Goal: Find specific page/section: Find specific page/section

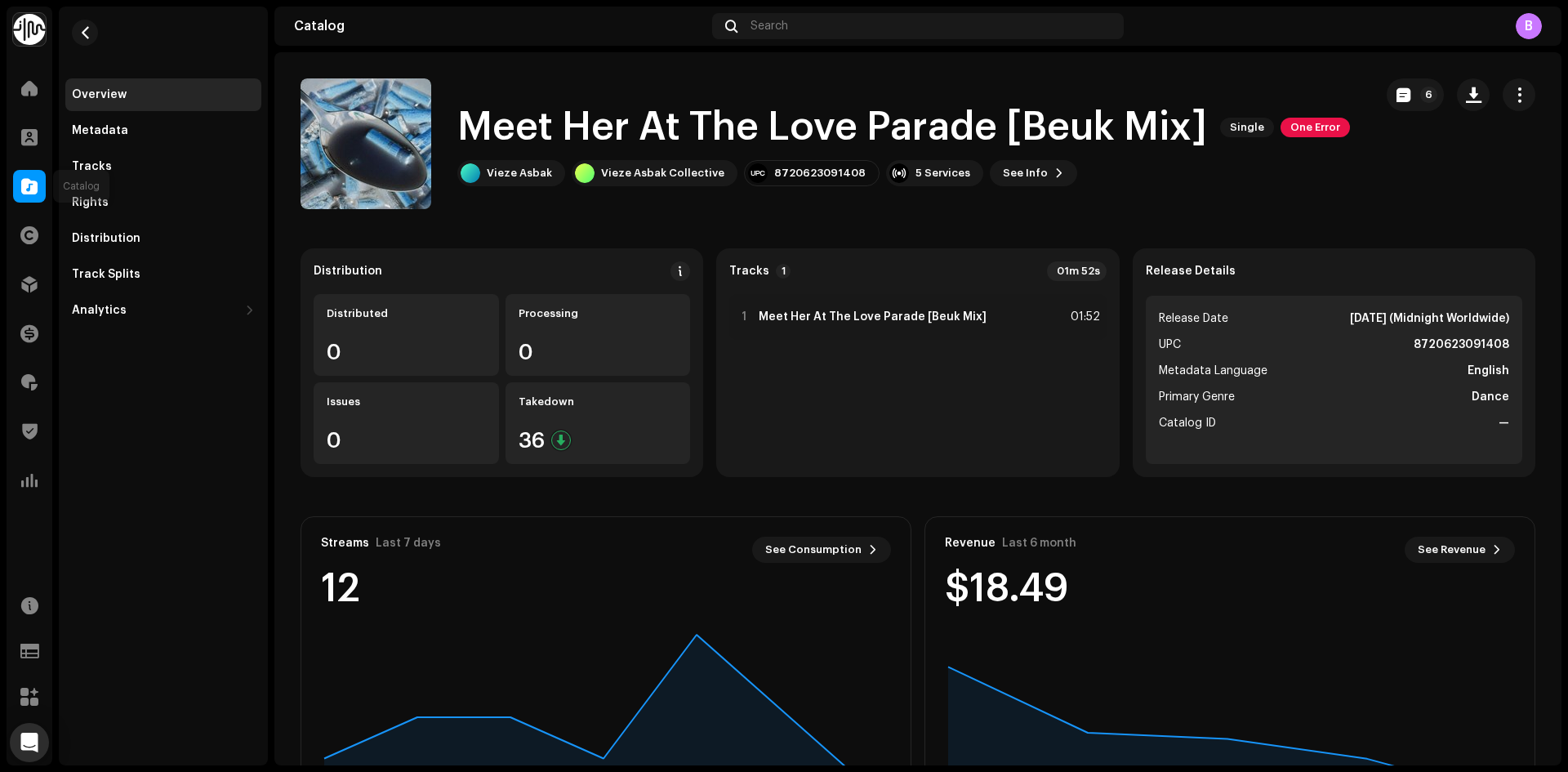
click at [36, 200] on div at bounding box center [29, 185] width 33 height 33
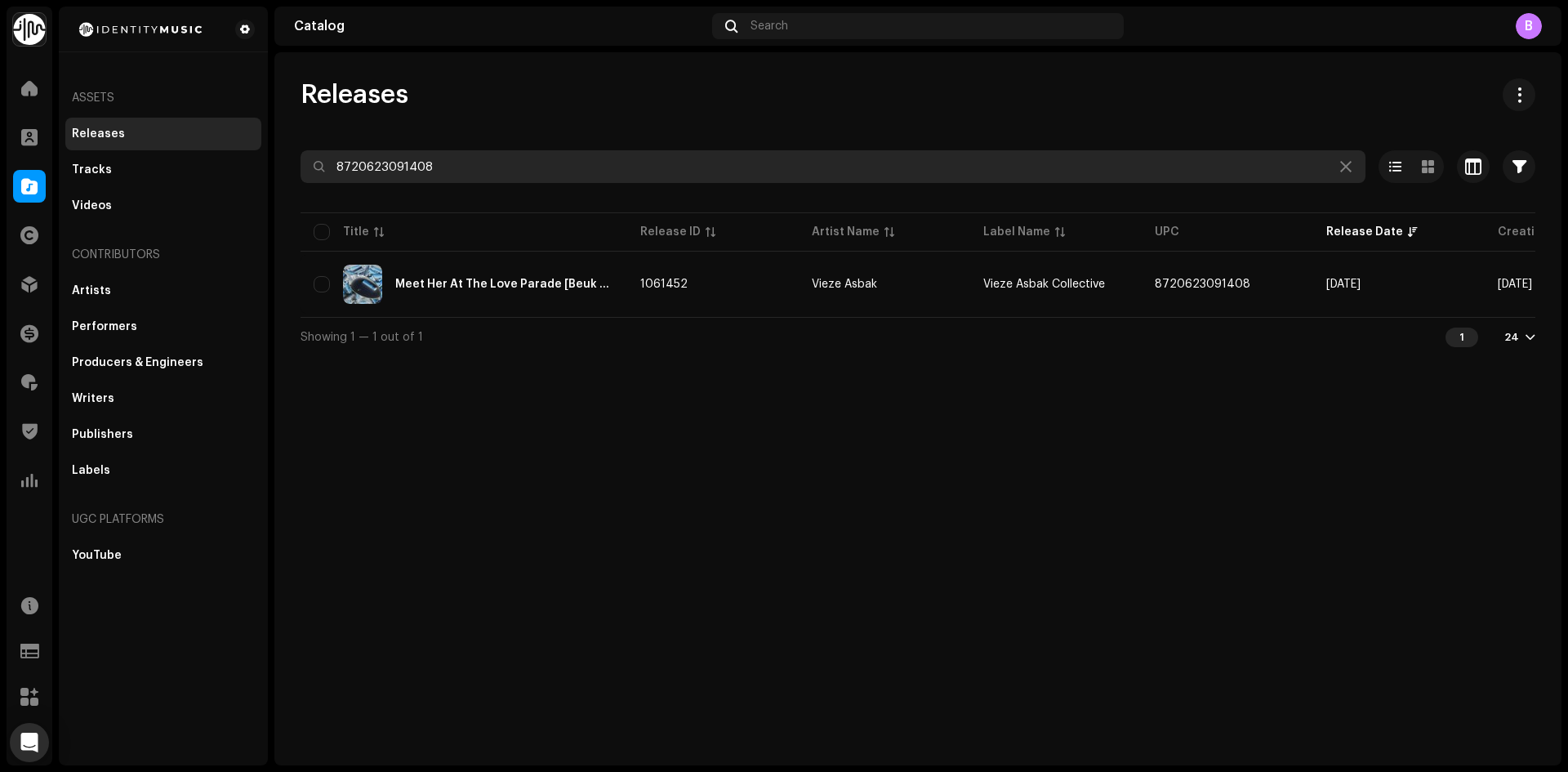
drag, startPoint x: 495, startPoint y: 179, endPoint x: 20, endPoint y: 183, distance: 475.0
click at [0, 191] on div "Identity Music Home Clients Catalog Rights Distribution Finance Royalties Trust…" at bounding box center [784, 386] width 1568 height 772
paste input "[CREDIT_CARD_NUMBER]"
type input "[CREDIT_CARD_NUMBER]"
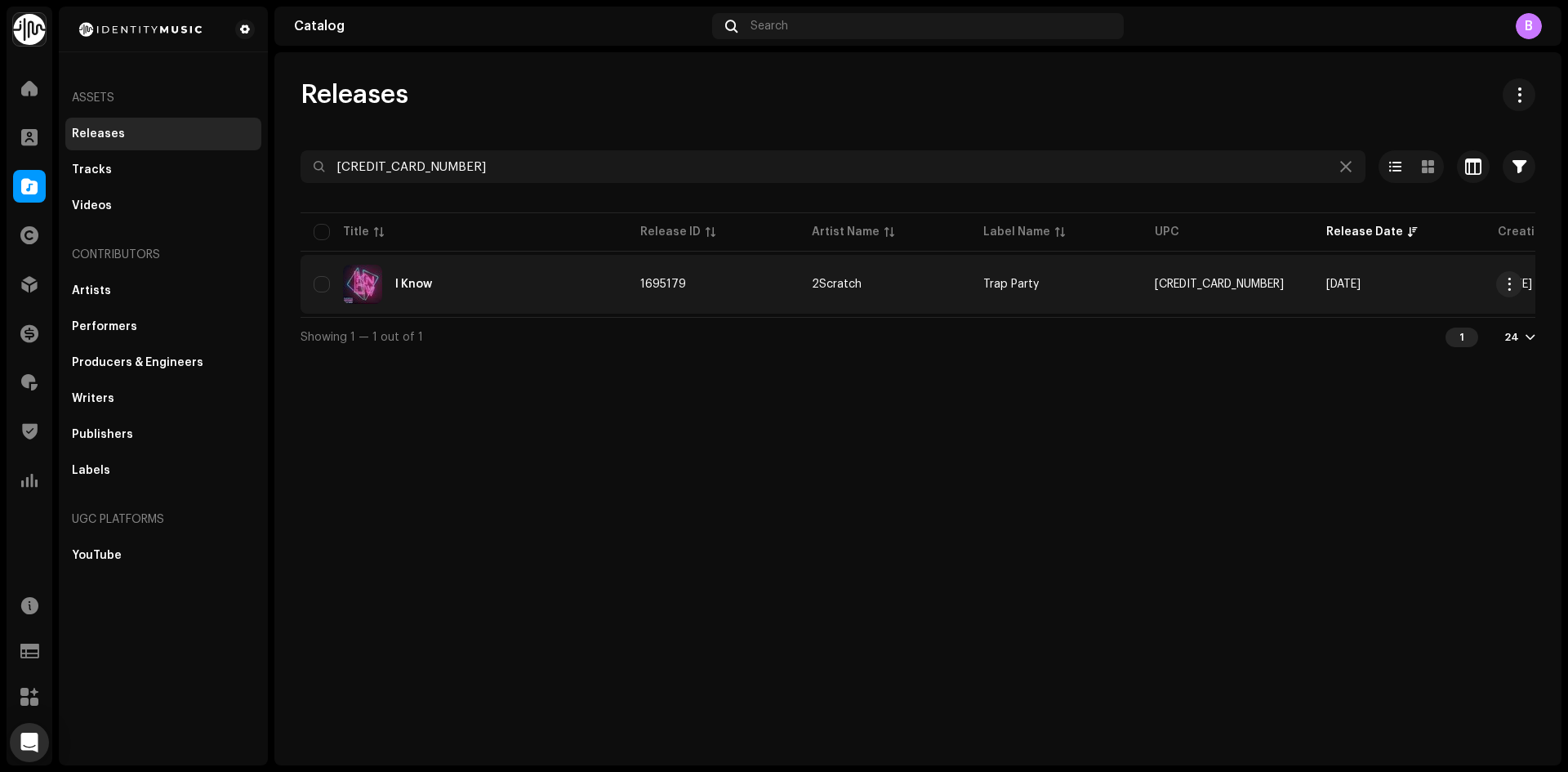
click at [582, 288] on div "I Know" at bounding box center [464, 284] width 301 height 39
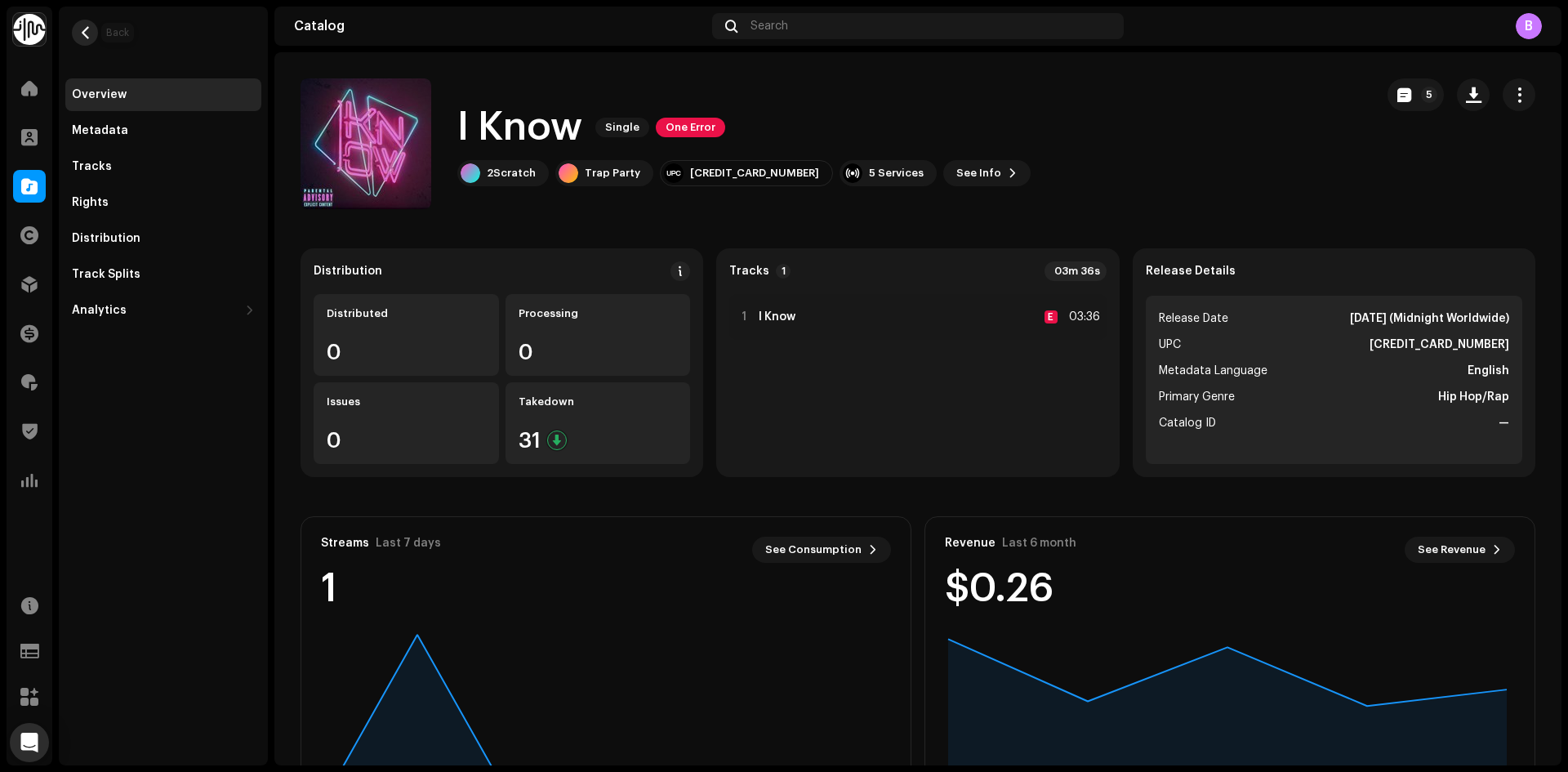
click at [77, 38] on button "button" at bounding box center [85, 33] width 26 height 26
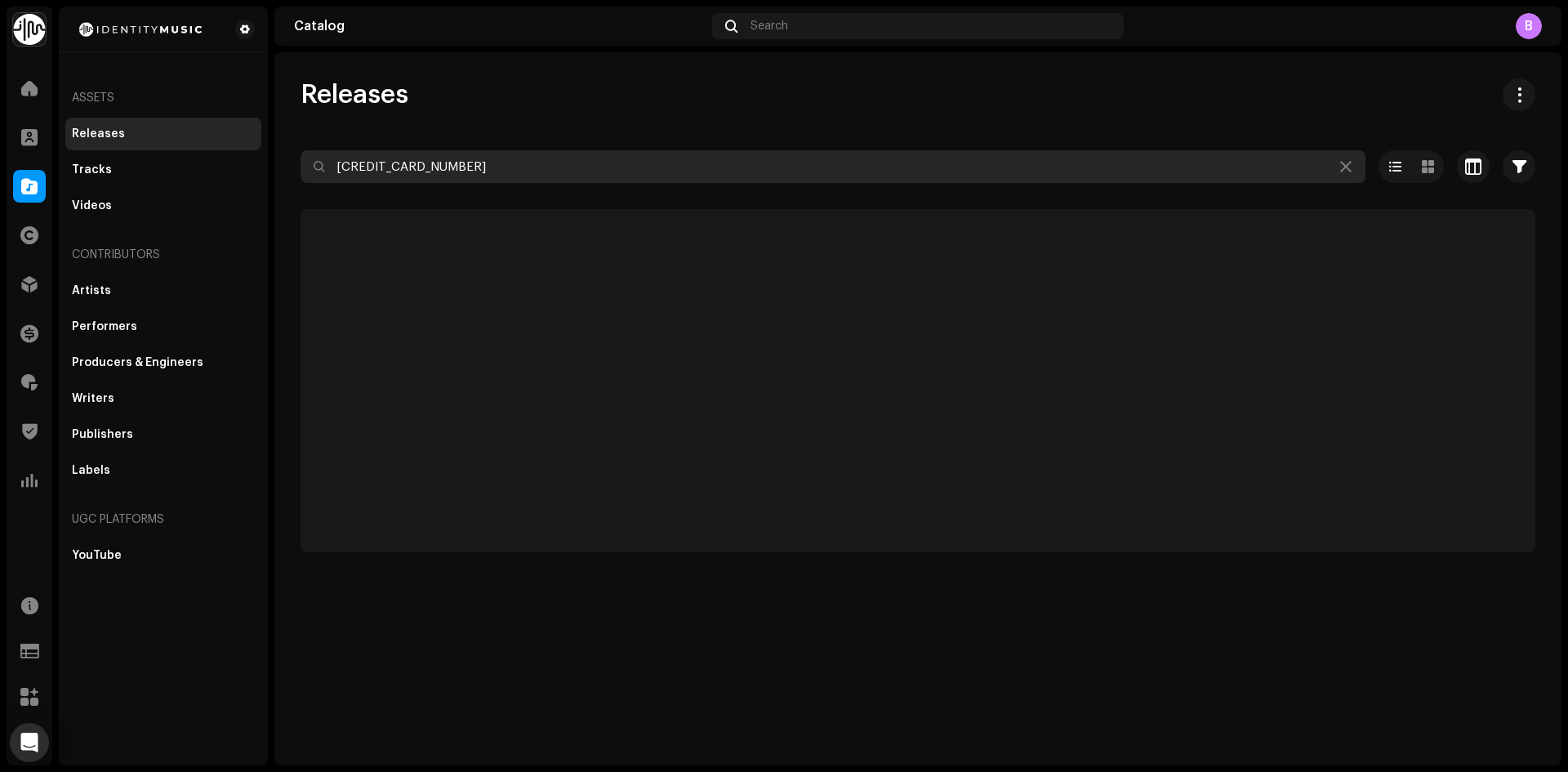
drag, startPoint x: 457, startPoint y: 173, endPoint x: 34, endPoint y: 176, distance: 423.0
click at [73, 175] on div "Identity Music Home Clients Catalog Rights Distribution Finance Royalties Trust…" at bounding box center [784, 386] width 1568 height 772
paste input "7316476211639"
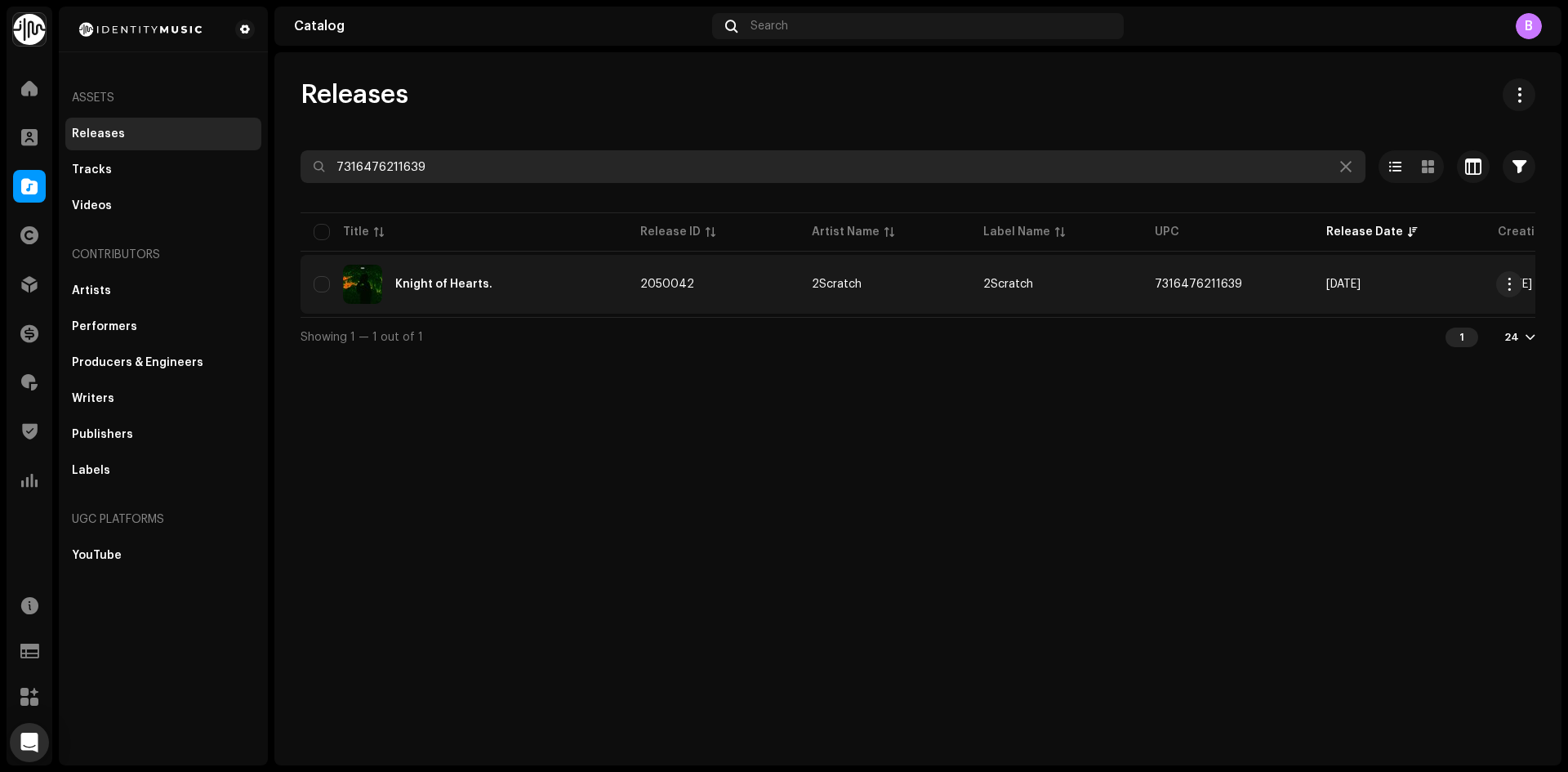
type input "7316476211639"
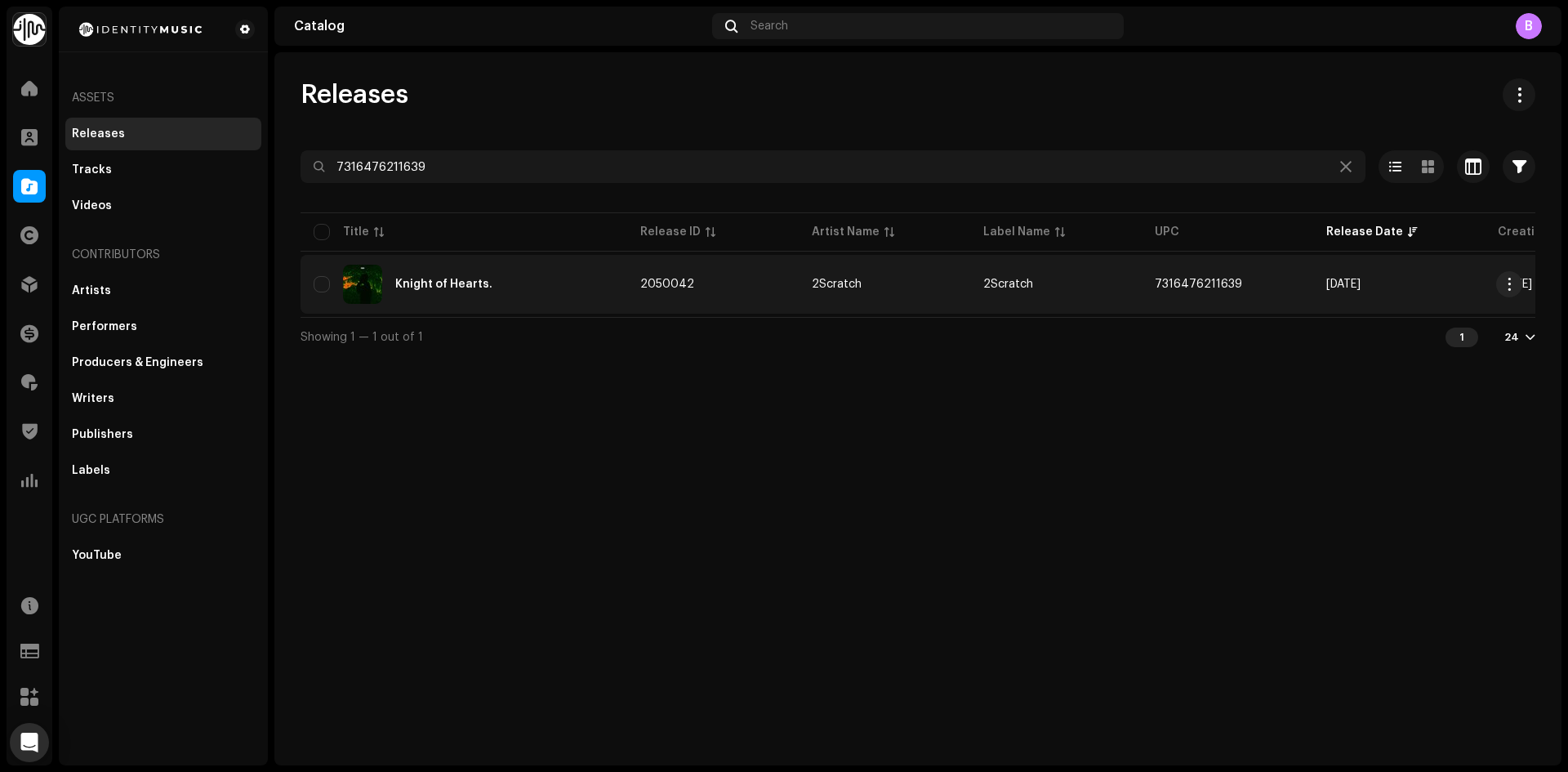
click at [732, 269] on td "2050042" at bounding box center [713, 284] width 171 height 59
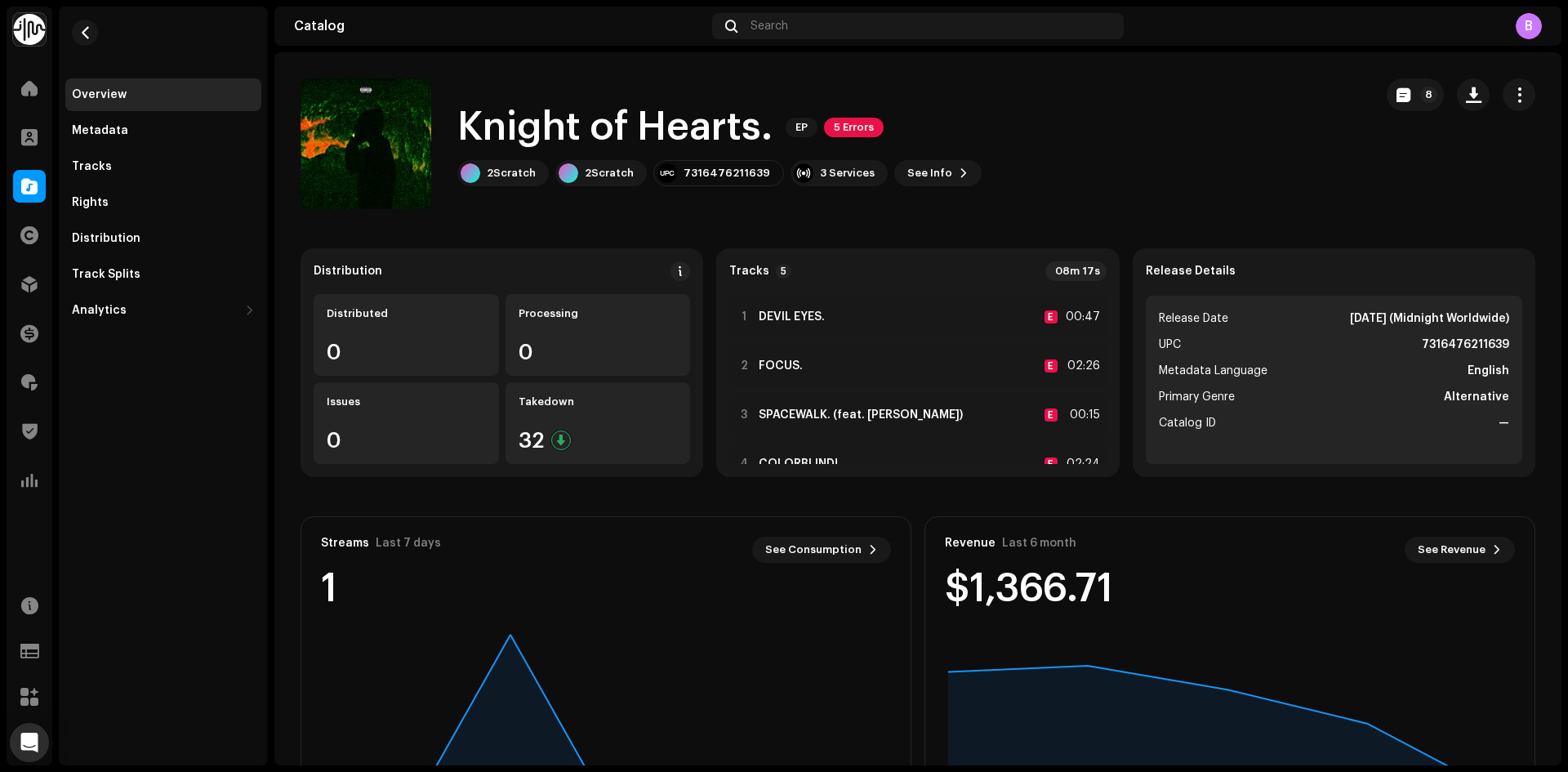
click at [1047, 93] on div "Knight of Hearts. EP 5 Errors 2Scratch 2Scratch 7316476211639 3 Services See In…" at bounding box center [831, 143] width 1061 height 130
